Goal: Complete application form

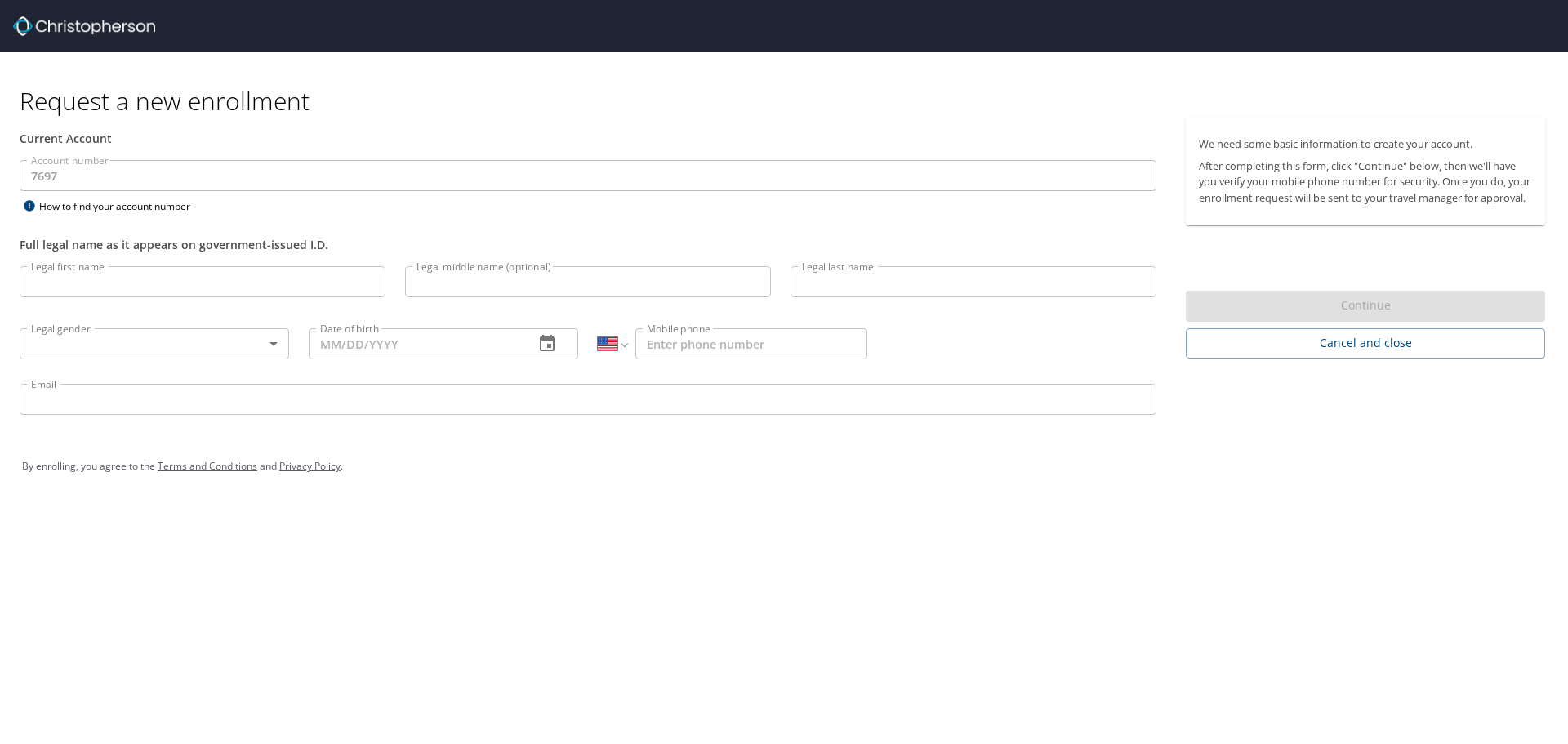
select select "US"
click at [142, 271] on input "Legal first name" at bounding box center [202, 282] width 366 height 31
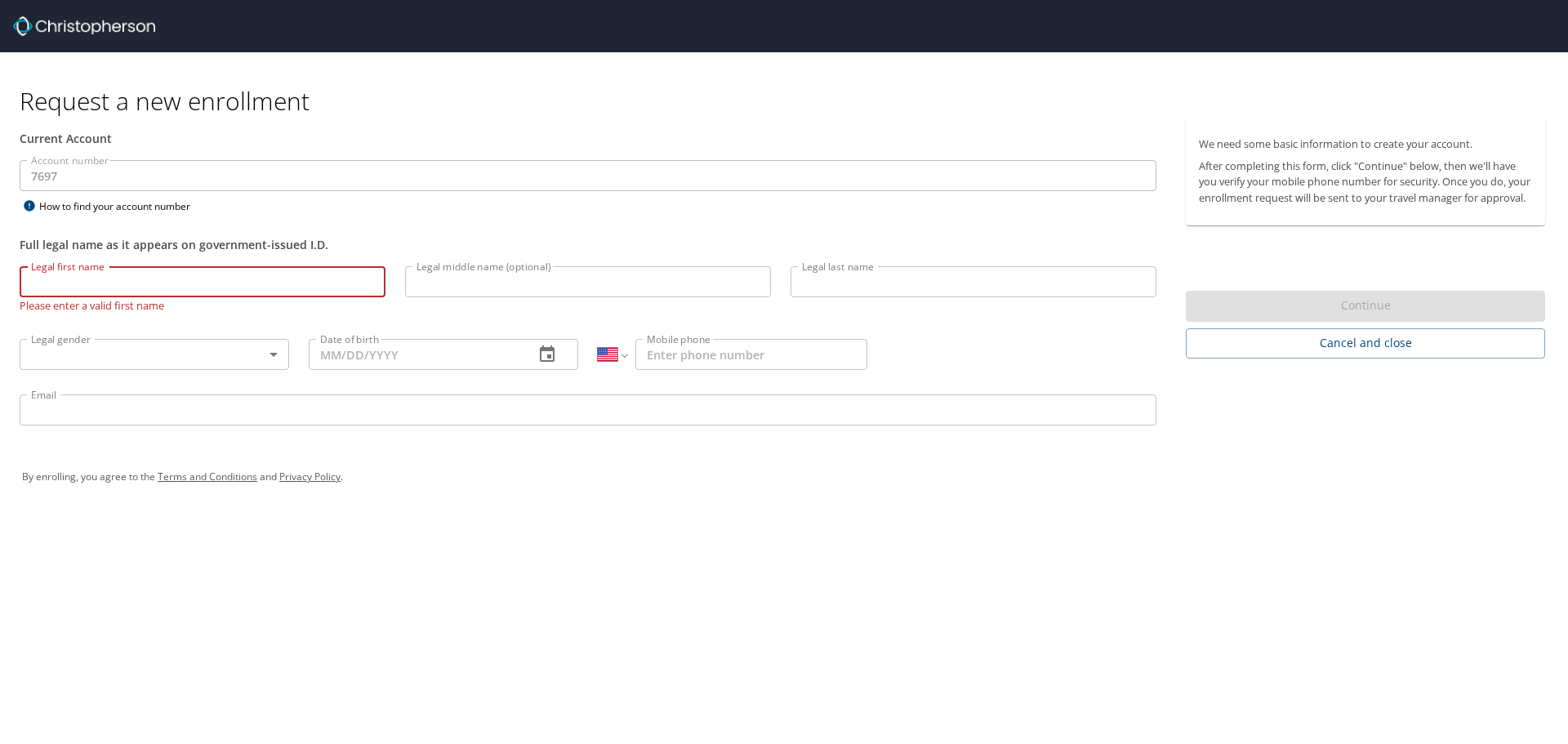
click at [82, 286] on input "Legal first name" at bounding box center [202, 282] width 366 height 31
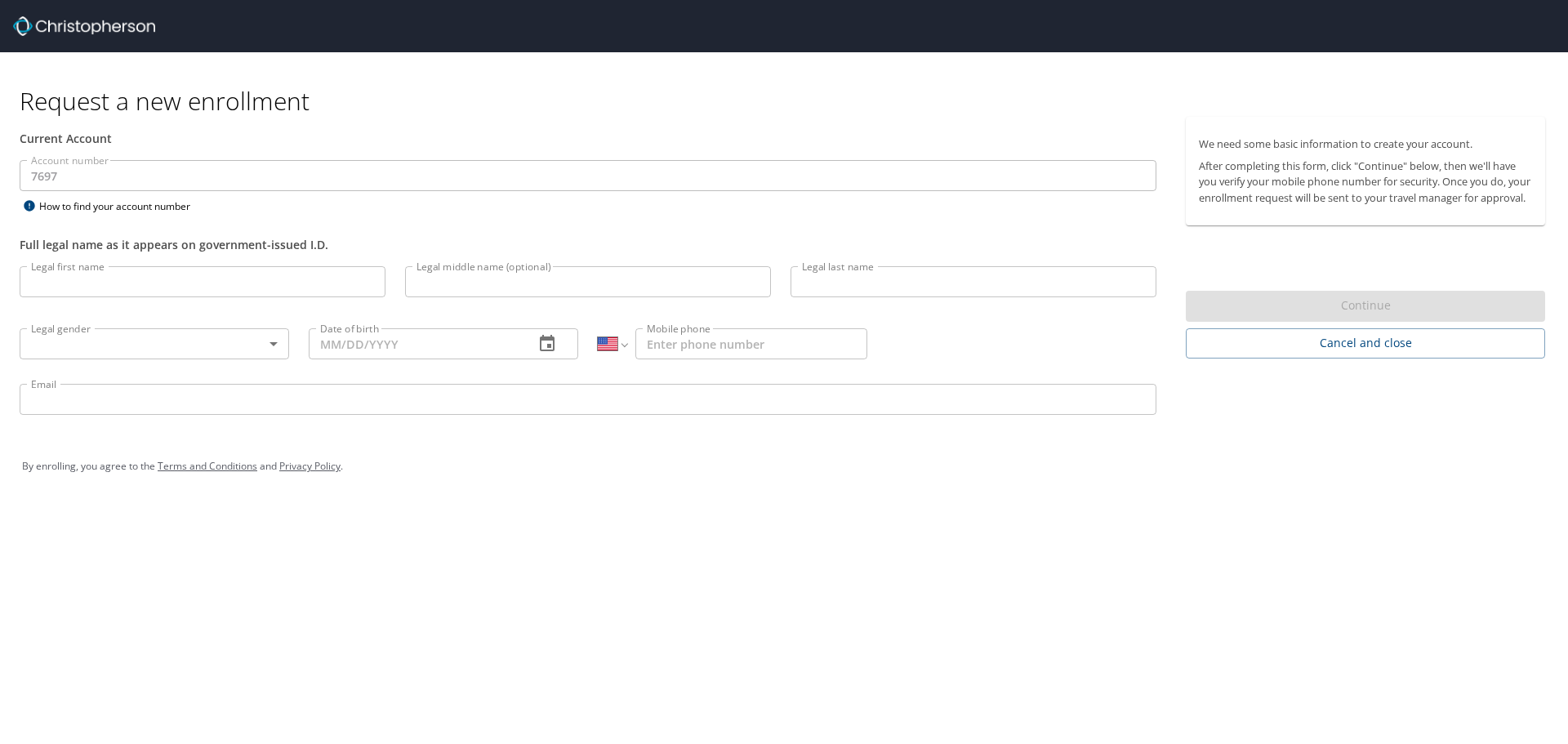
select select "US"
click at [274, 280] on input "Legal first name" at bounding box center [202, 282] width 366 height 31
type input "[PERSON_NAME]"
type input "Wood"
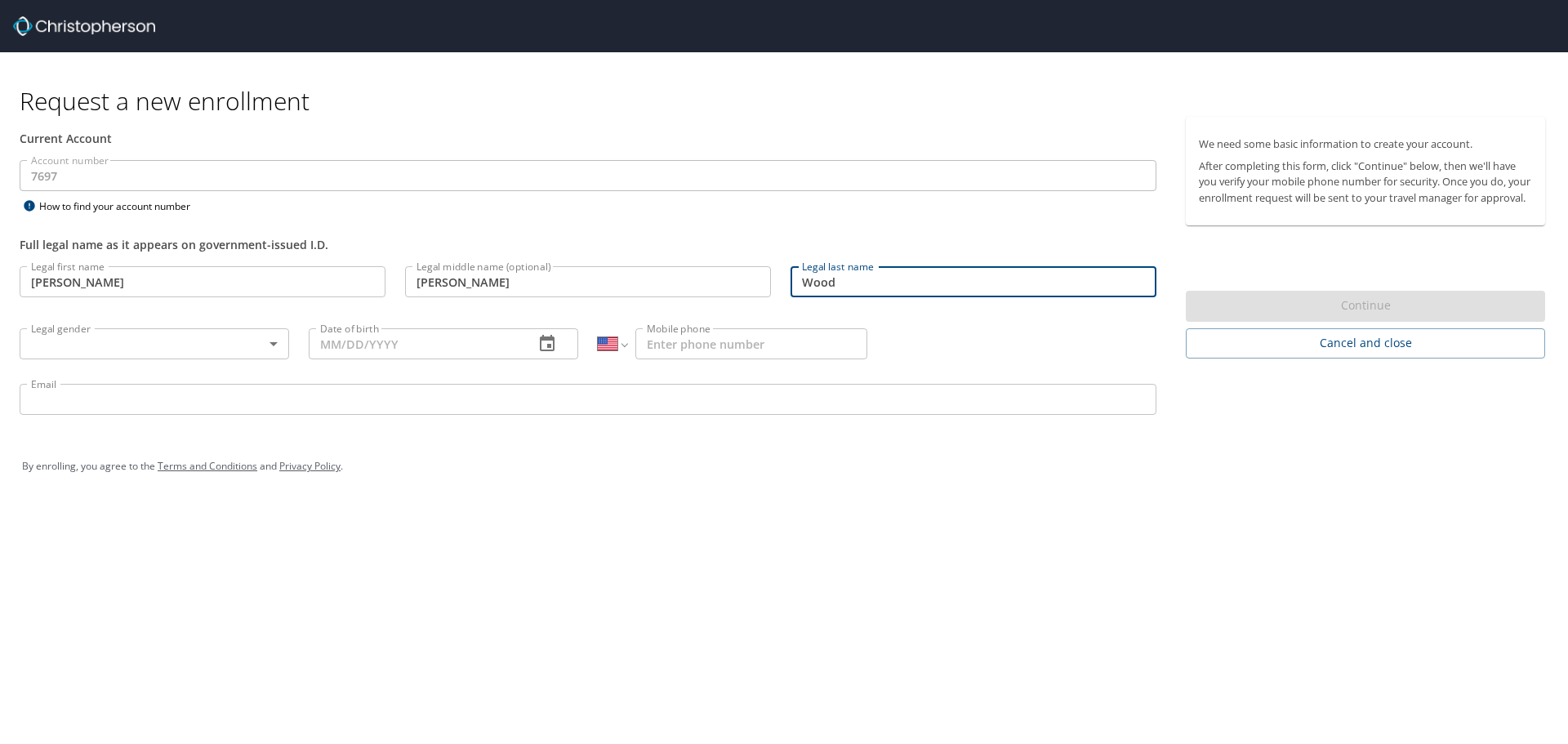
click at [186, 351] on body "Request a new enrollment Current Account Account number 7697 Account number How…" at bounding box center [784, 372] width 1568 height 744
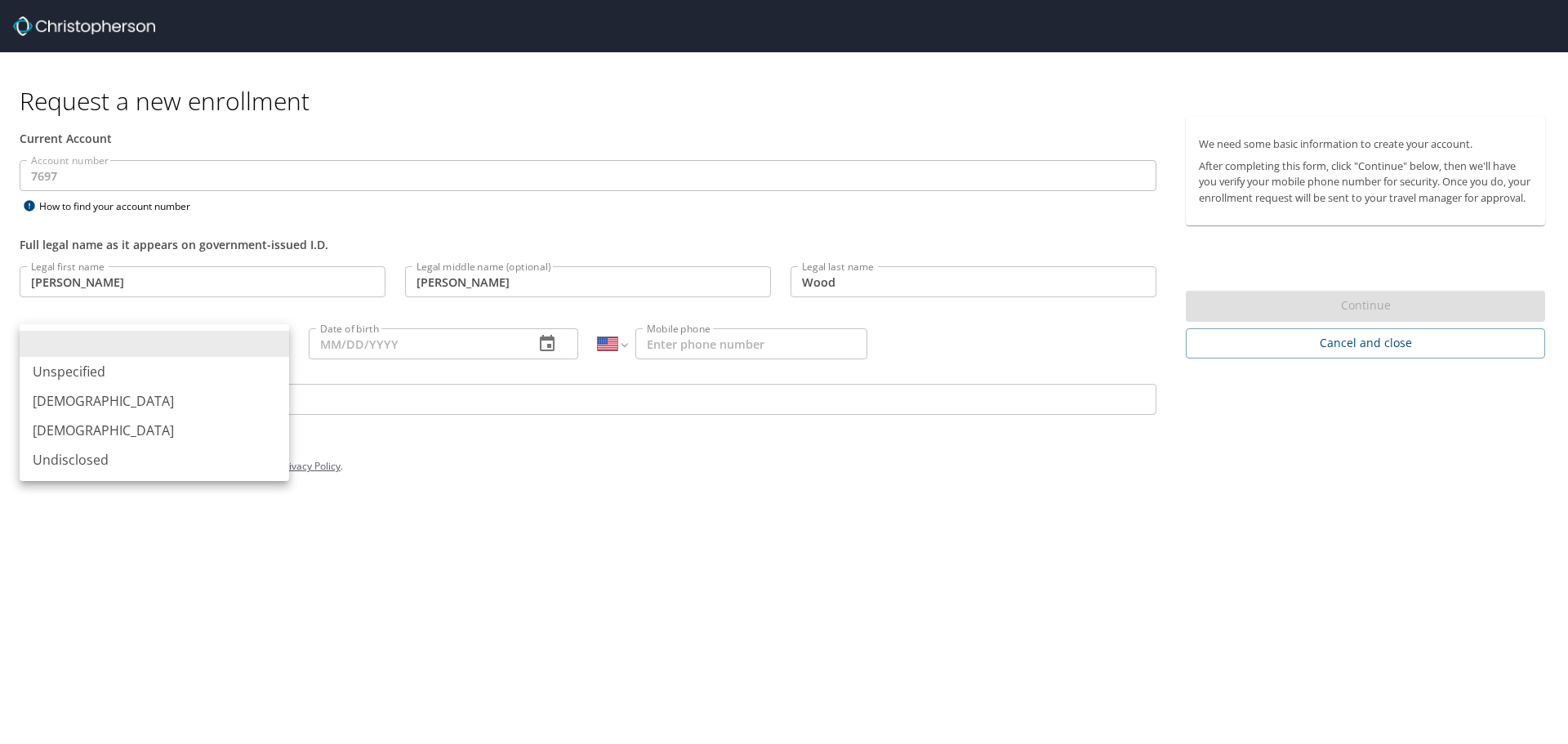
click at [152, 435] on li "[DEMOGRAPHIC_DATA]" at bounding box center [154, 430] width 269 height 29
type input "[DEMOGRAPHIC_DATA]"
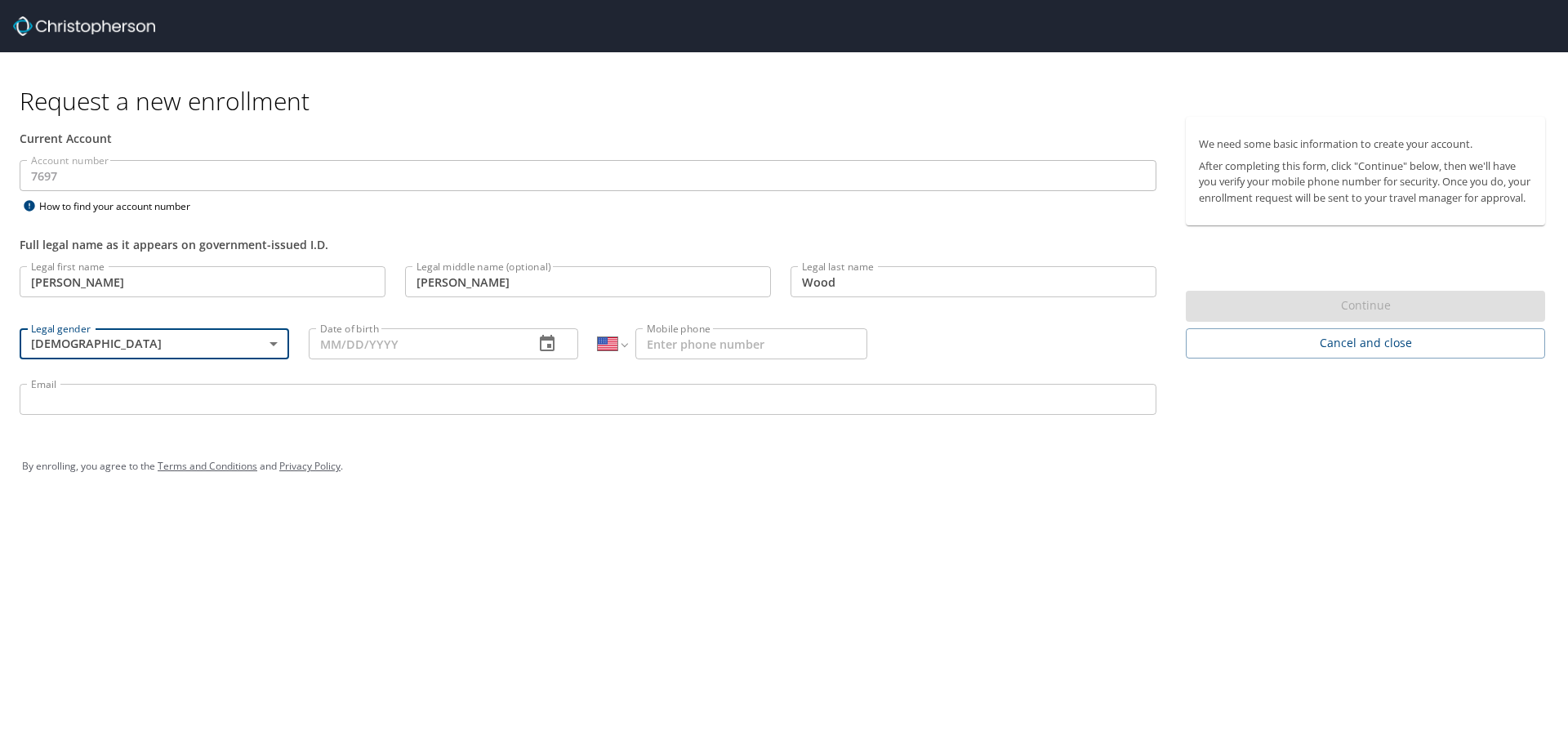
click at [402, 343] on input "Date of birth" at bounding box center [415, 344] width 212 height 31
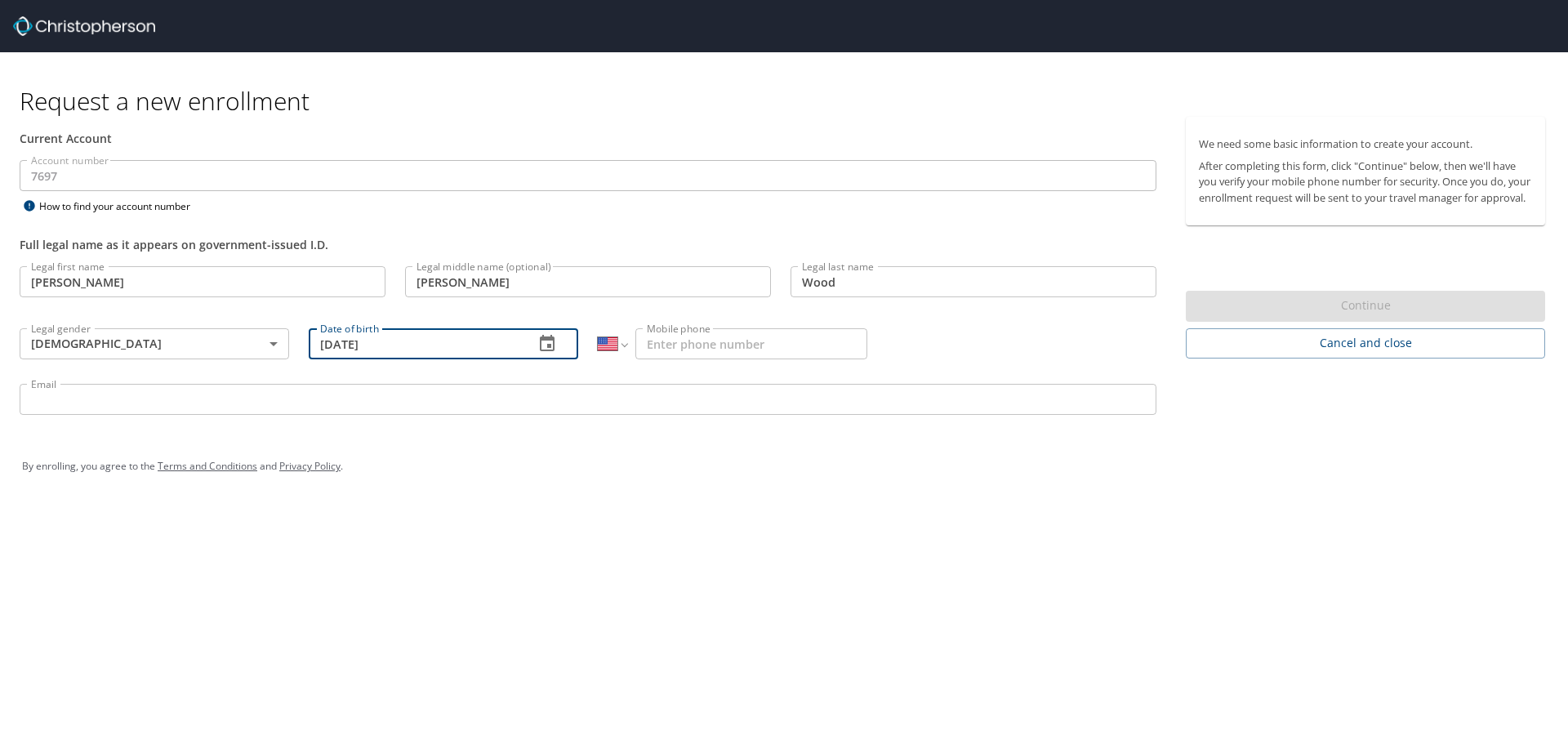
type input "[DATE]"
click at [684, 341] on input "Mobile phone" at bounding box center [751, 344] width 232 height 31
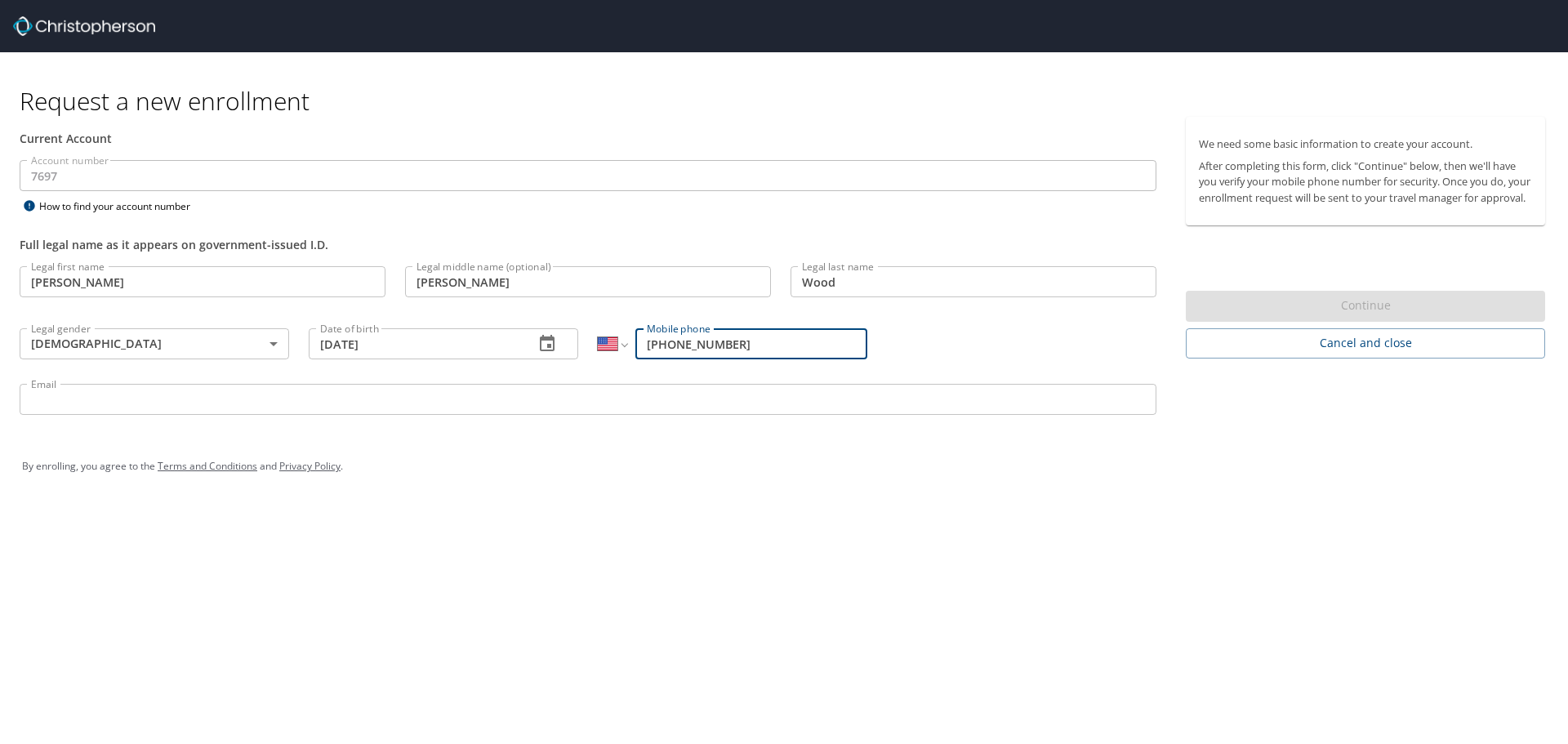
type input "[PHONE_NUMBER]"
click at [240, 384] on input "Email" at bounding box center [588, 399] width 1137 height 31
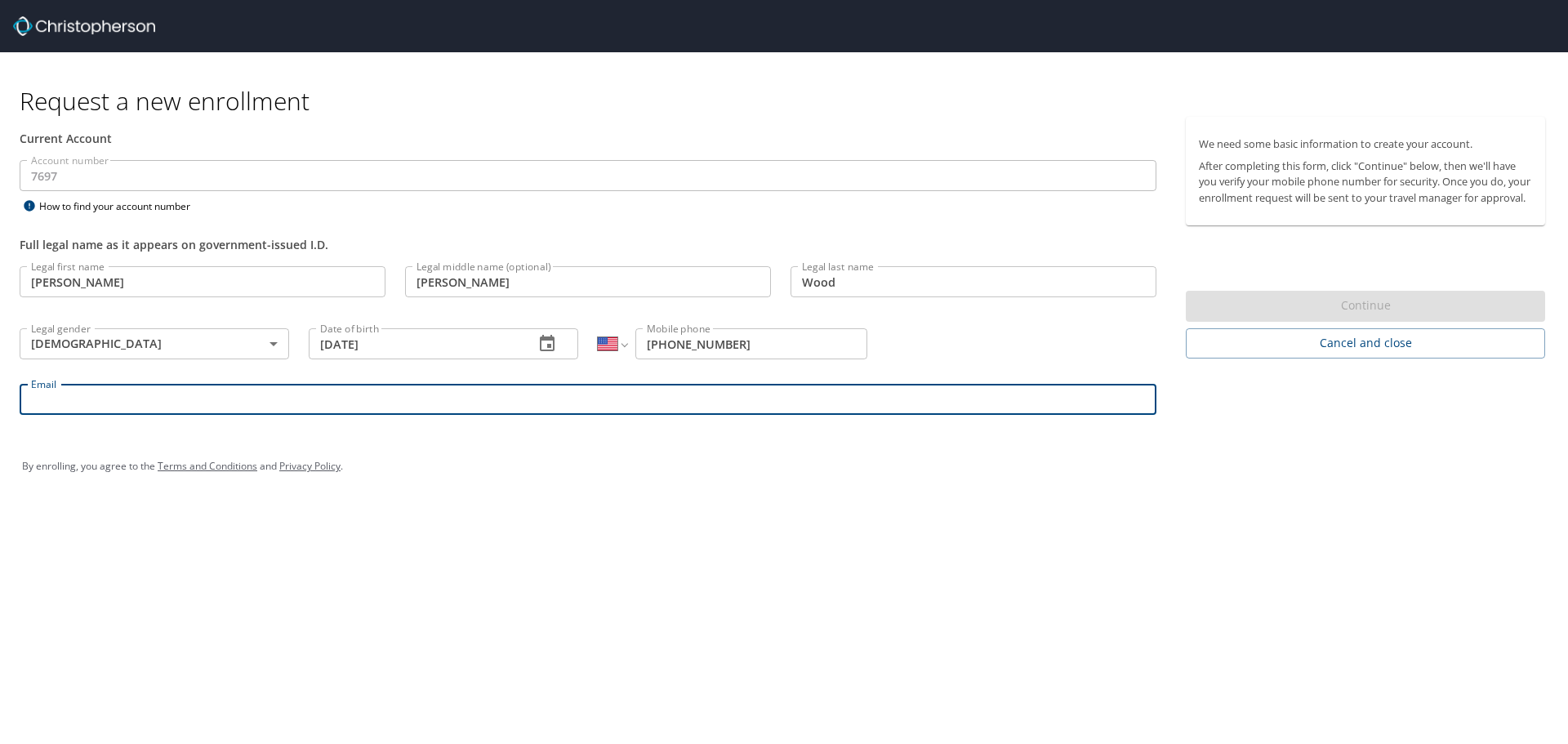
type input "[PERSON_NAME][EMAIL_ADDRESS][PERSON_NAME][DOMAIN_NAME]"
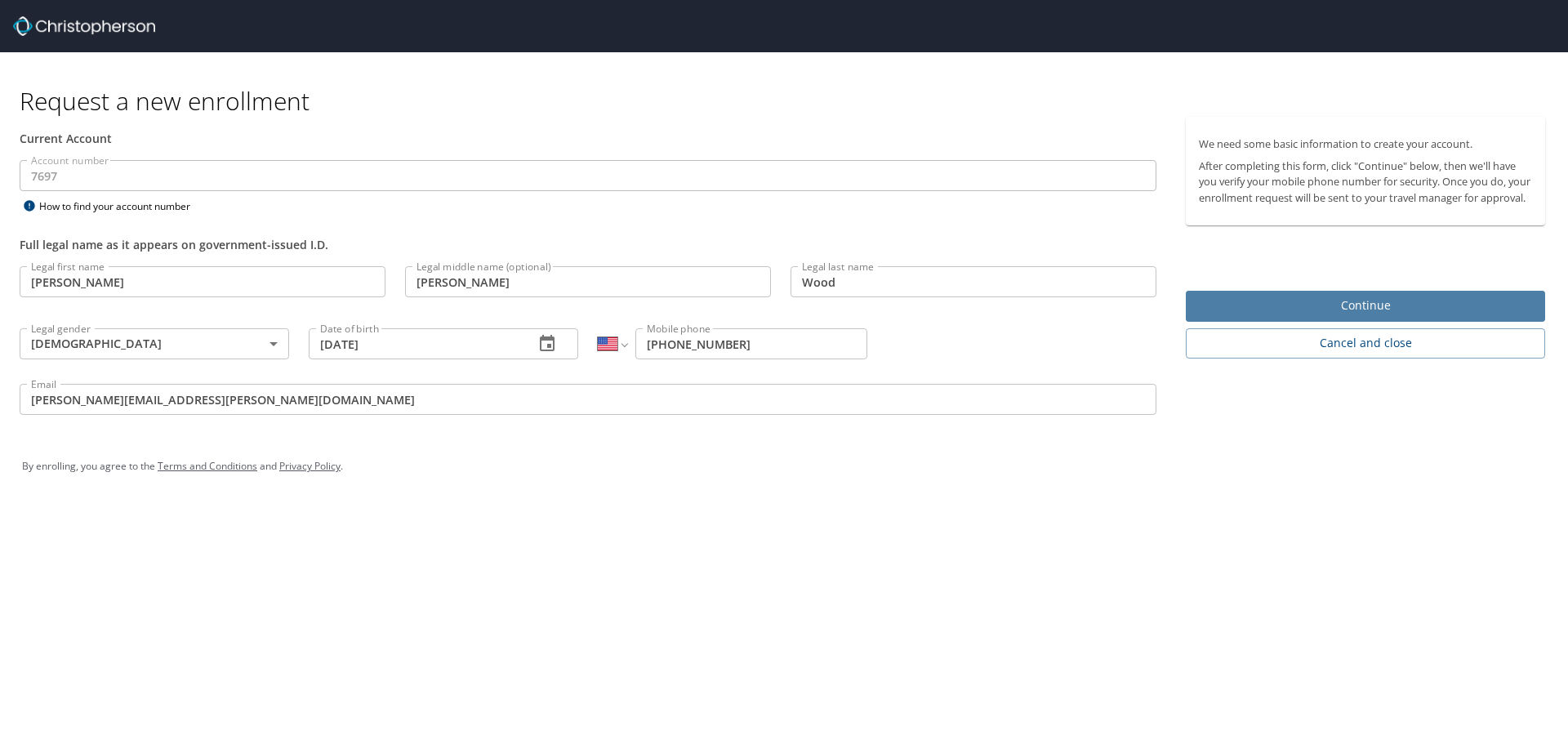
click at [1337, 316] on span "Continue" at bounding box center [1365, 306] width 333 height 20
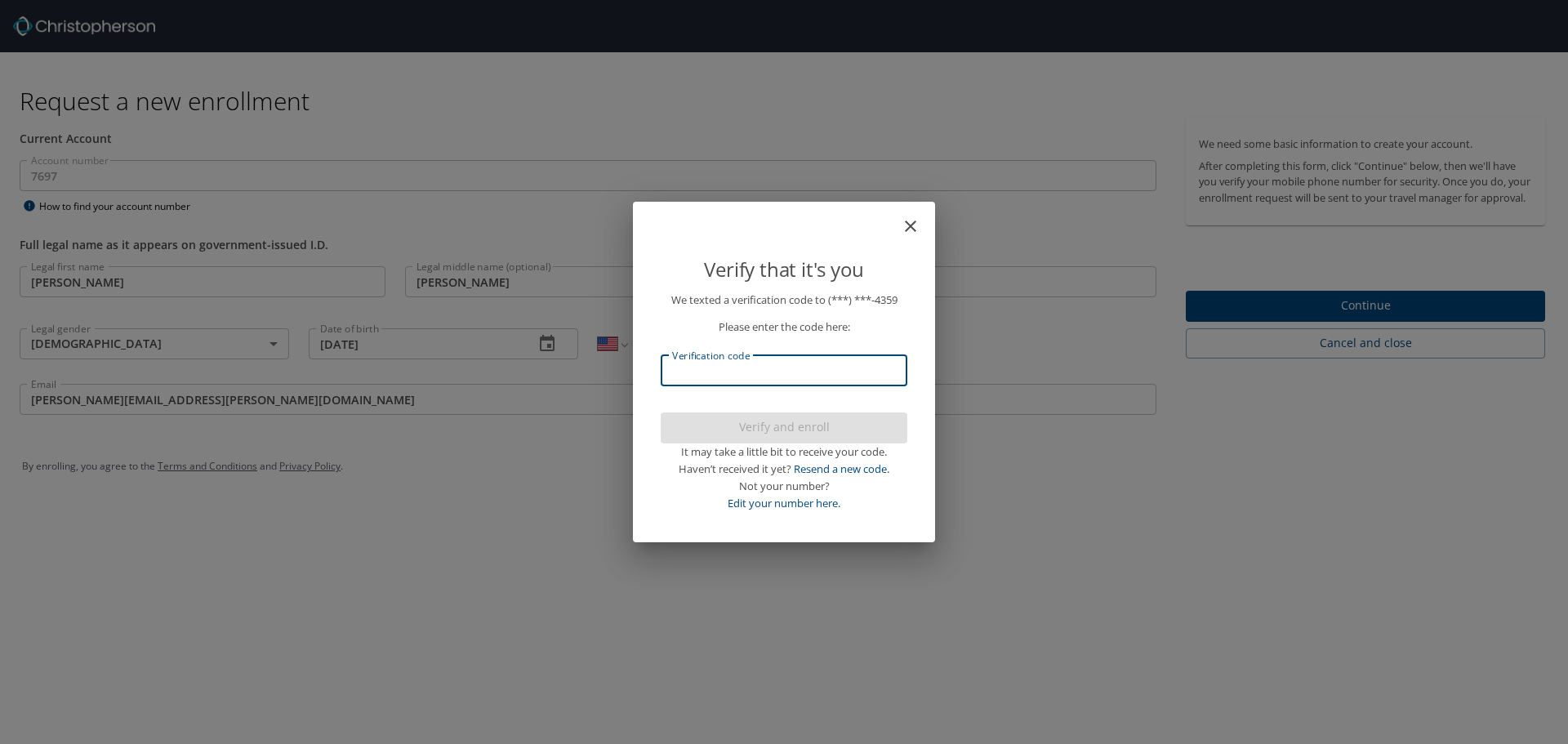
click at [752, 372] on input "Verification code" at bounding box center [784, 371] width 246 height 31
click at [752, 339] on p "We texted a verification code to (***) ***- 4359 Please enter the code here: Ve…" at bounding box center [784, 401] width 246 height 220
click at [731, 370] on input "Verification code" at bounding box center [784, 371] width 246 height 31
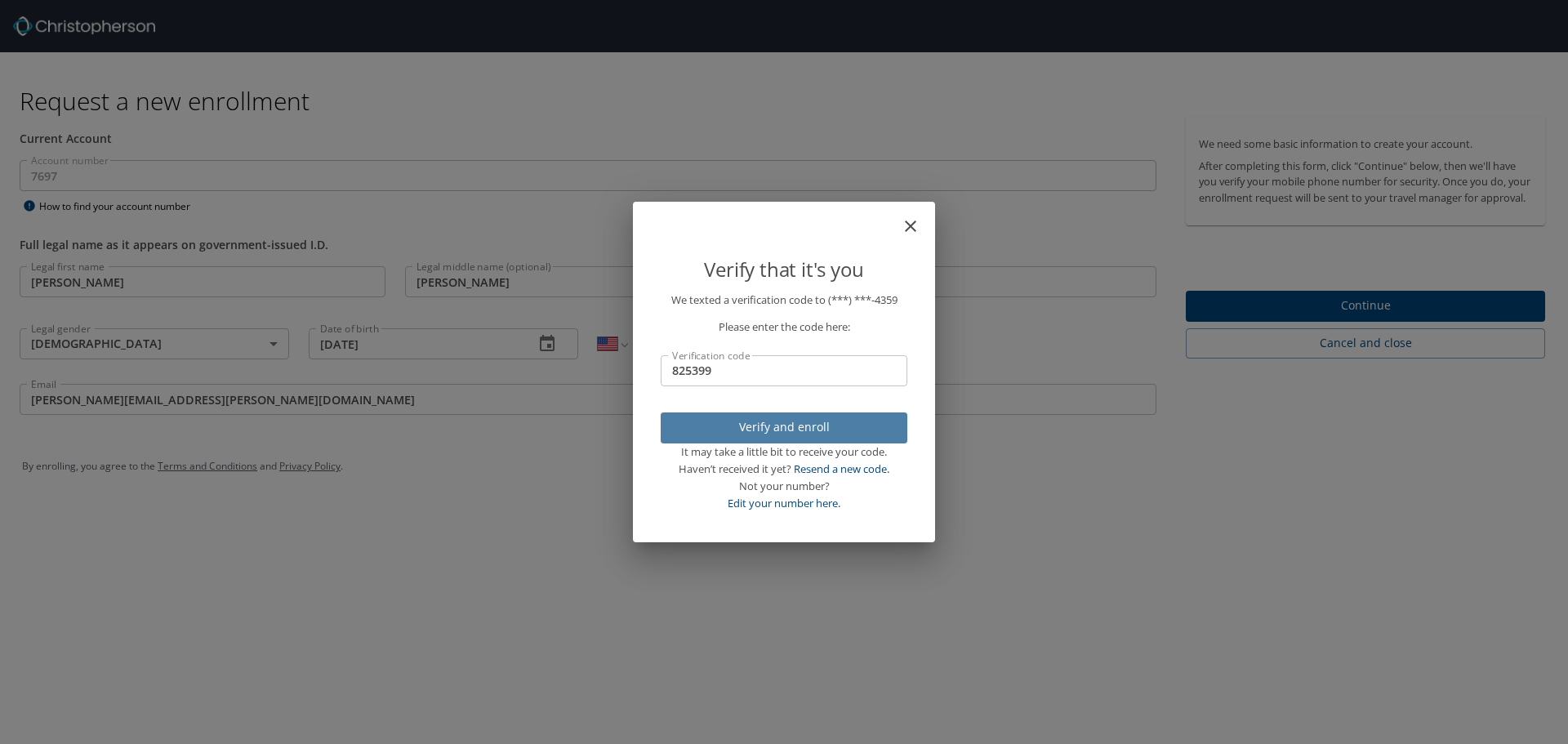
click at [757, 440] on button "Verify and enroll" at bounding box center [784, 427] width 246 height 32
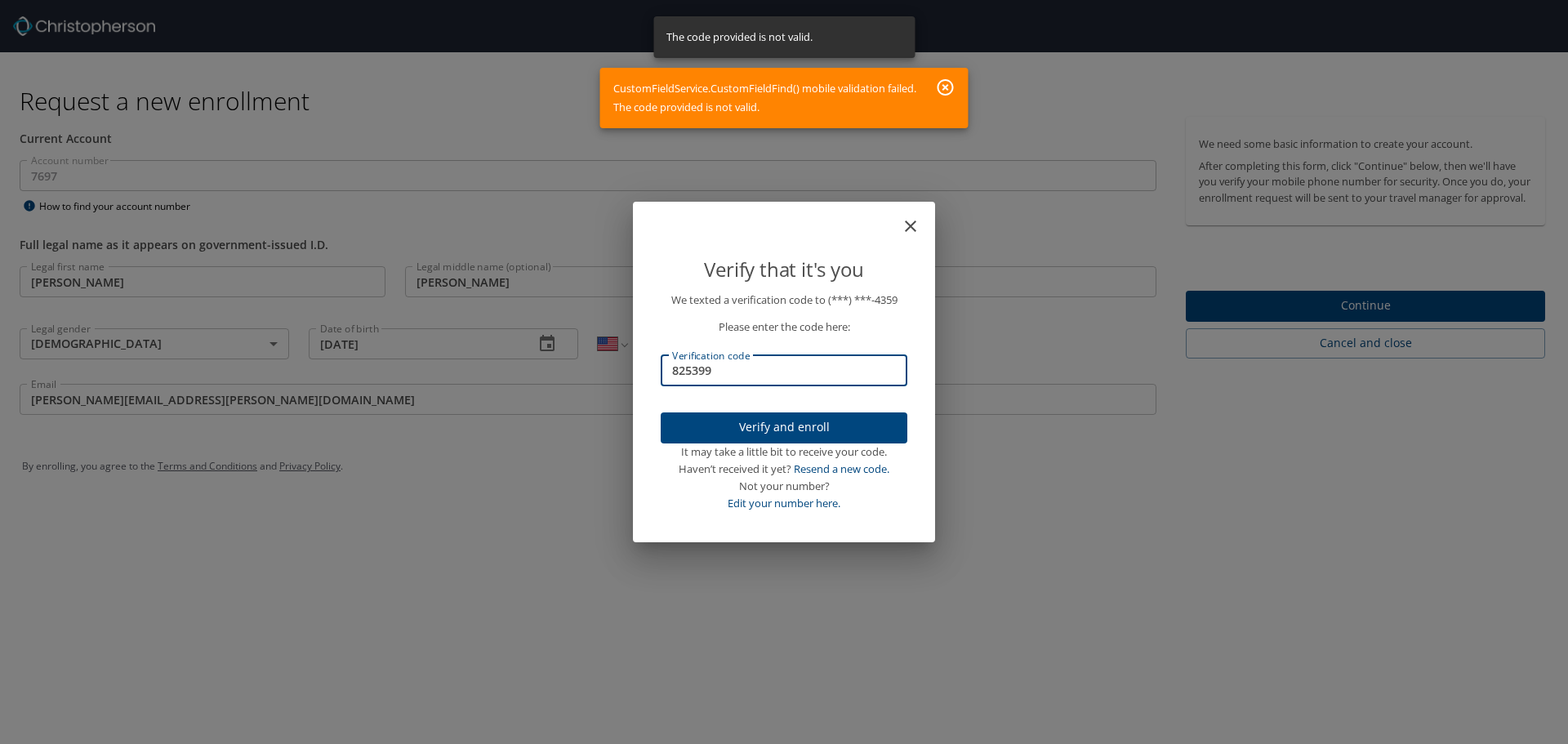
click at [750, 374] on input "825399" at bounding box center [784, 371] width 246 height 31
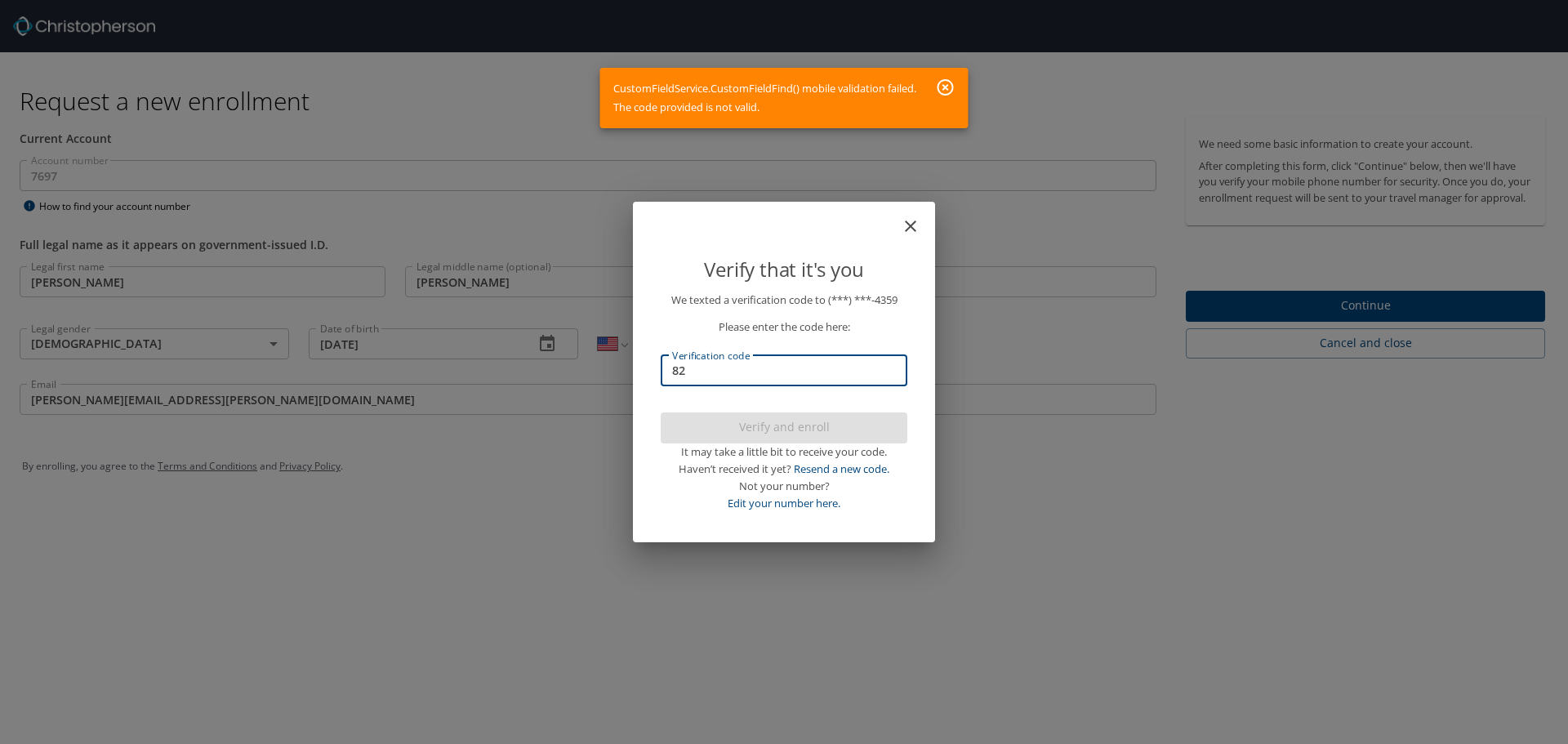
type input "8"
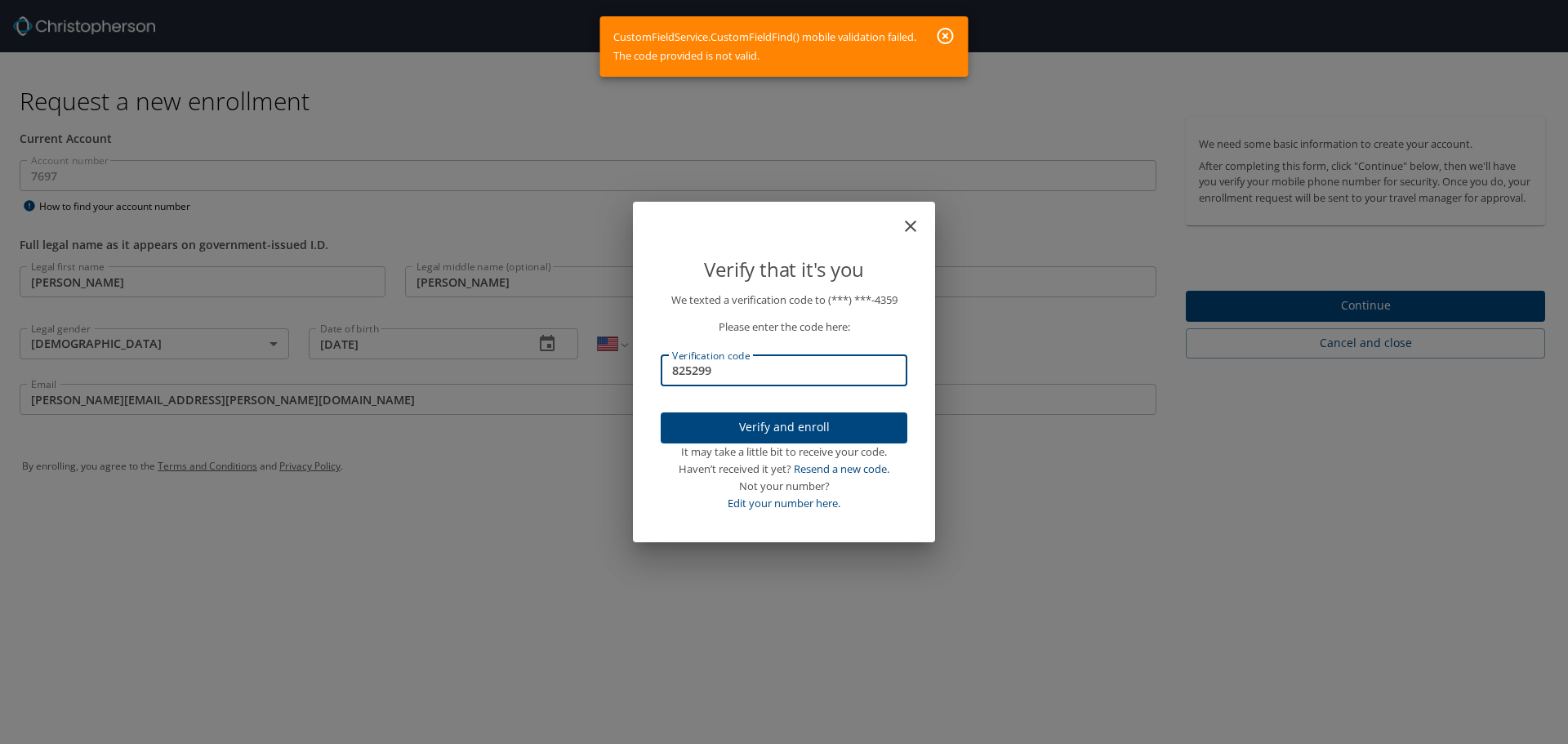
type input "825299"
click at [776, 420] on button "Verify and enroll" at bounding box center [784, 427] width 246 height 32
